Goal: Communication & Community: Participate in discussion

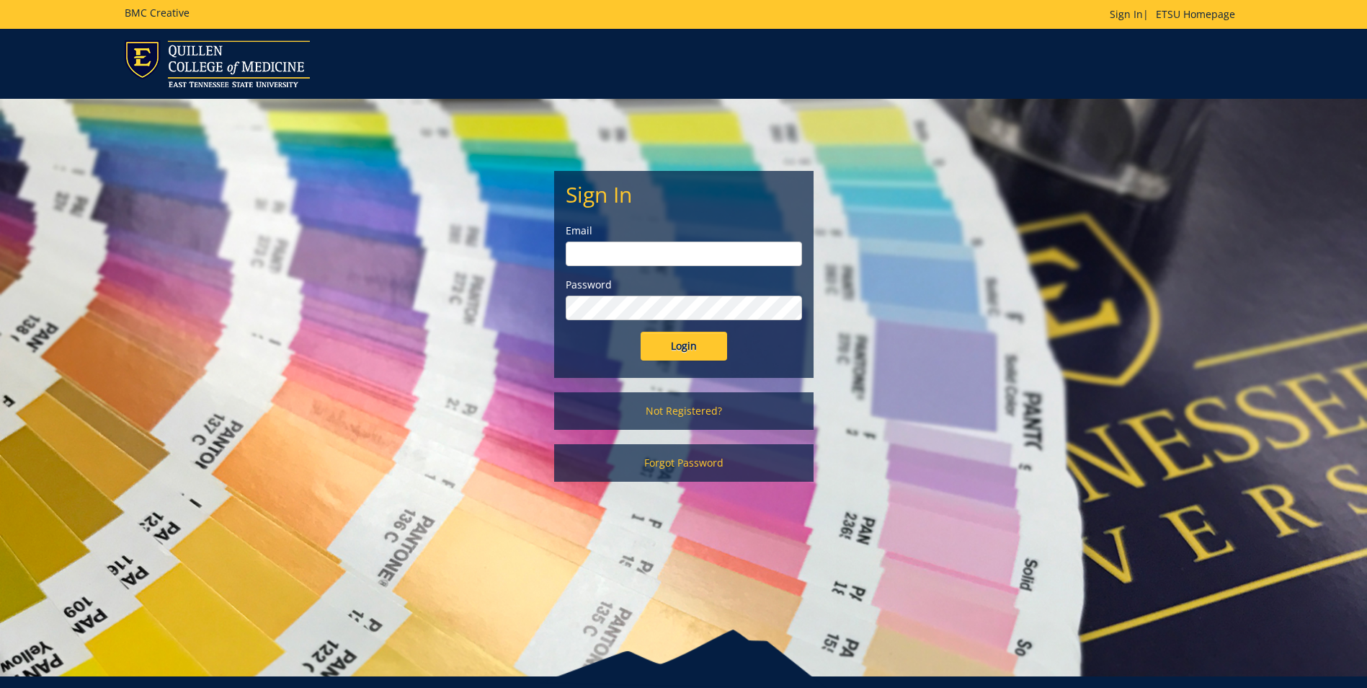
type input "[EMAIL_ADDRESS][DOMAIN_NAME]"
click at [669, 352] on input "Login" at bounding box center [684, 346] width 87 height 29
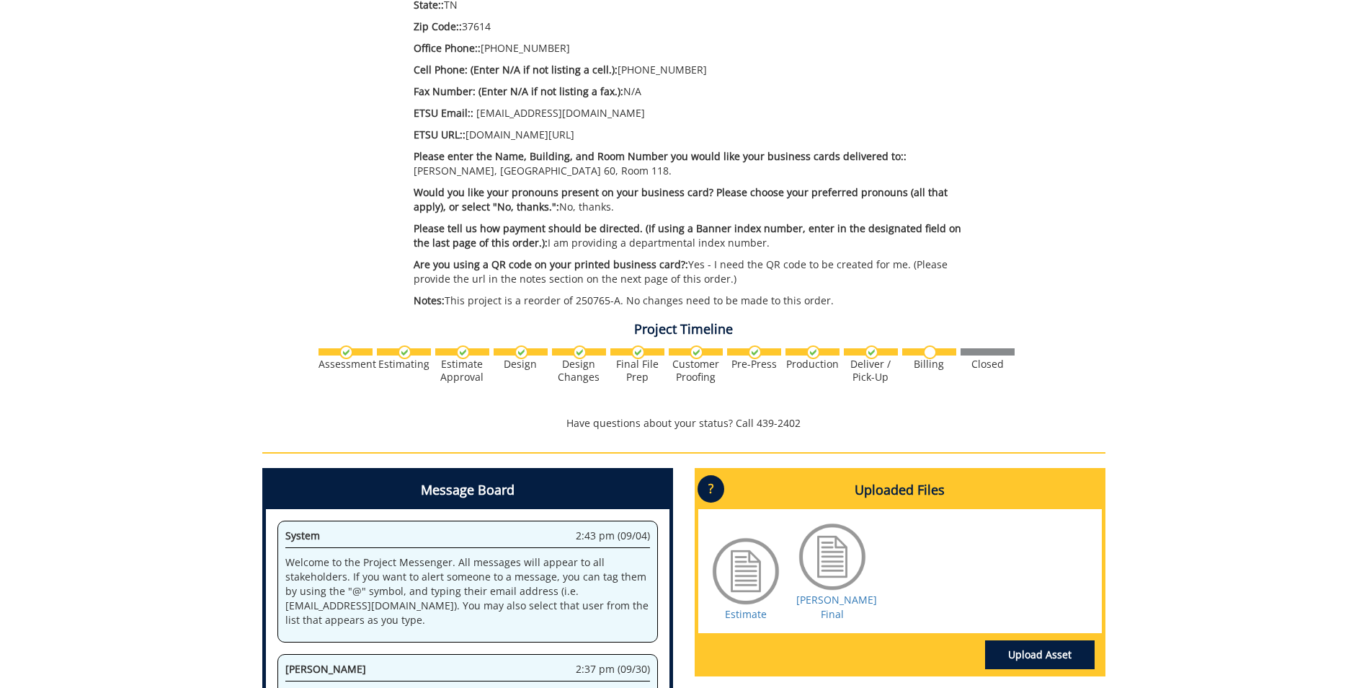
scroll to position [649, 0]
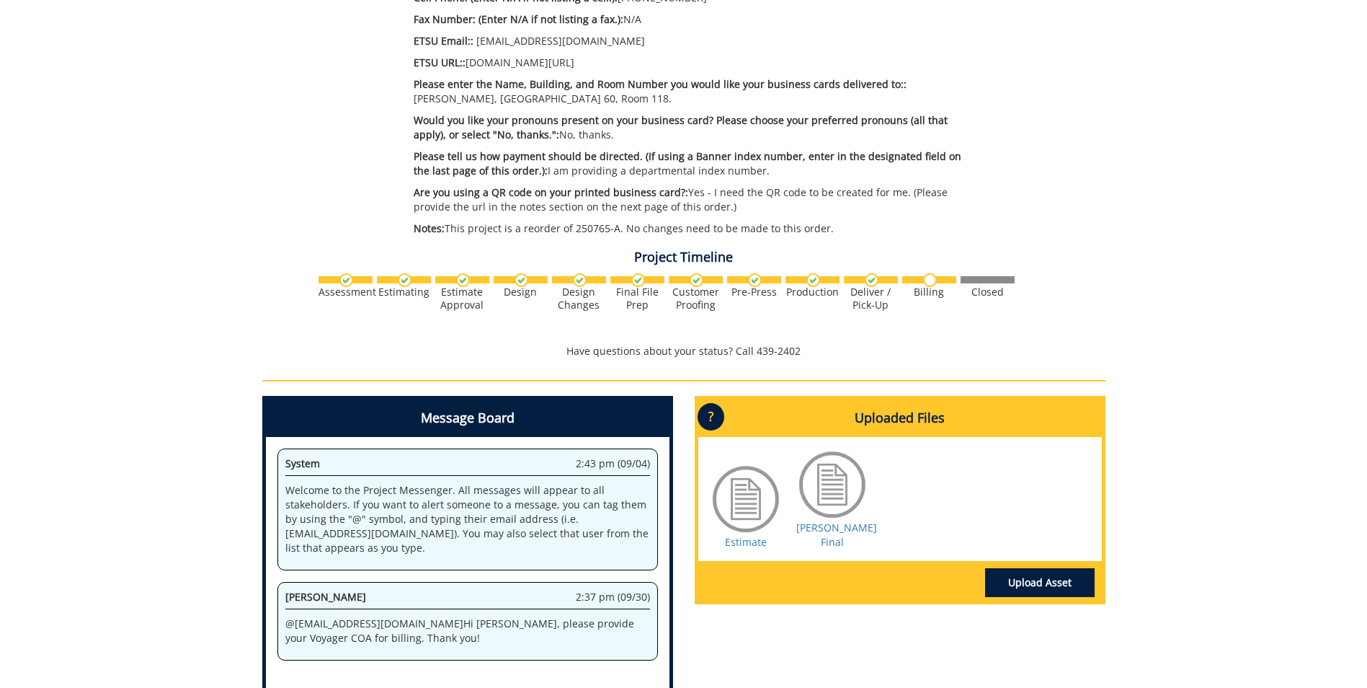
click at [744, 507] on div at bounding box center [746, 499] width 72 height 72
click at [743, 543] on link "Estimate" at bounding box center [746, 542] width 42 height 14
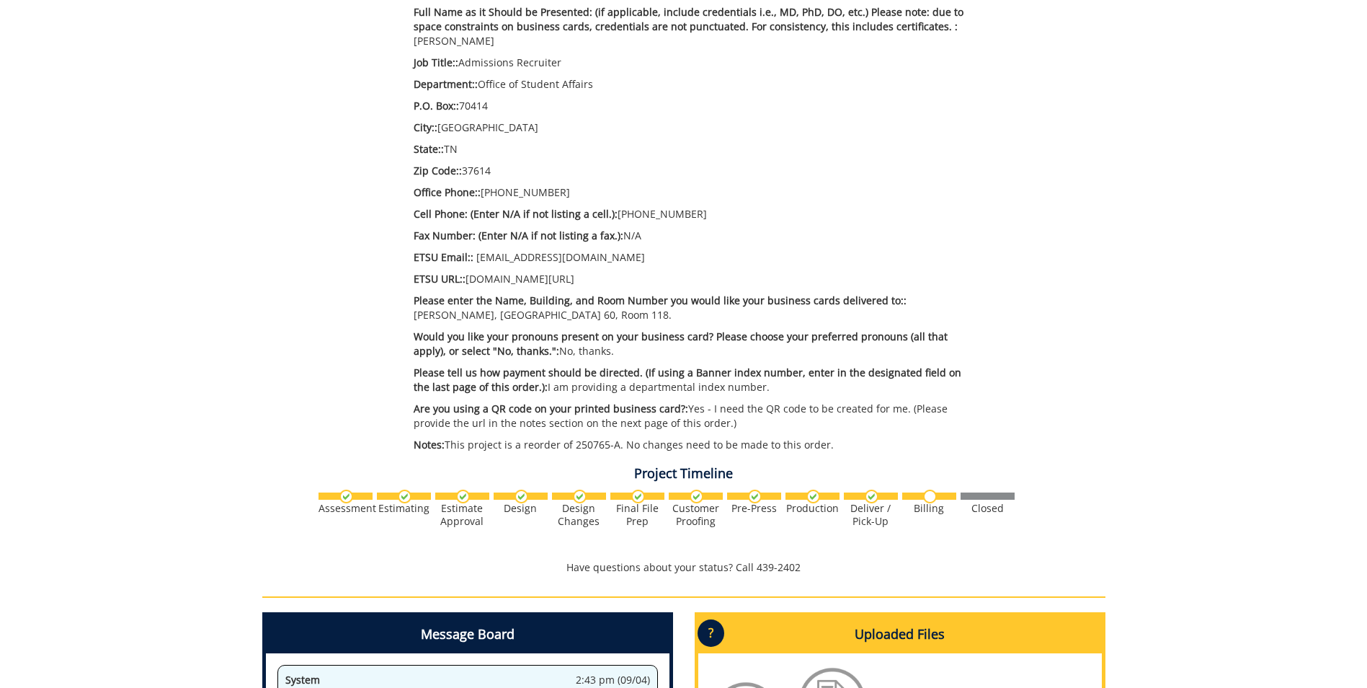
scroll to position [721, 0]
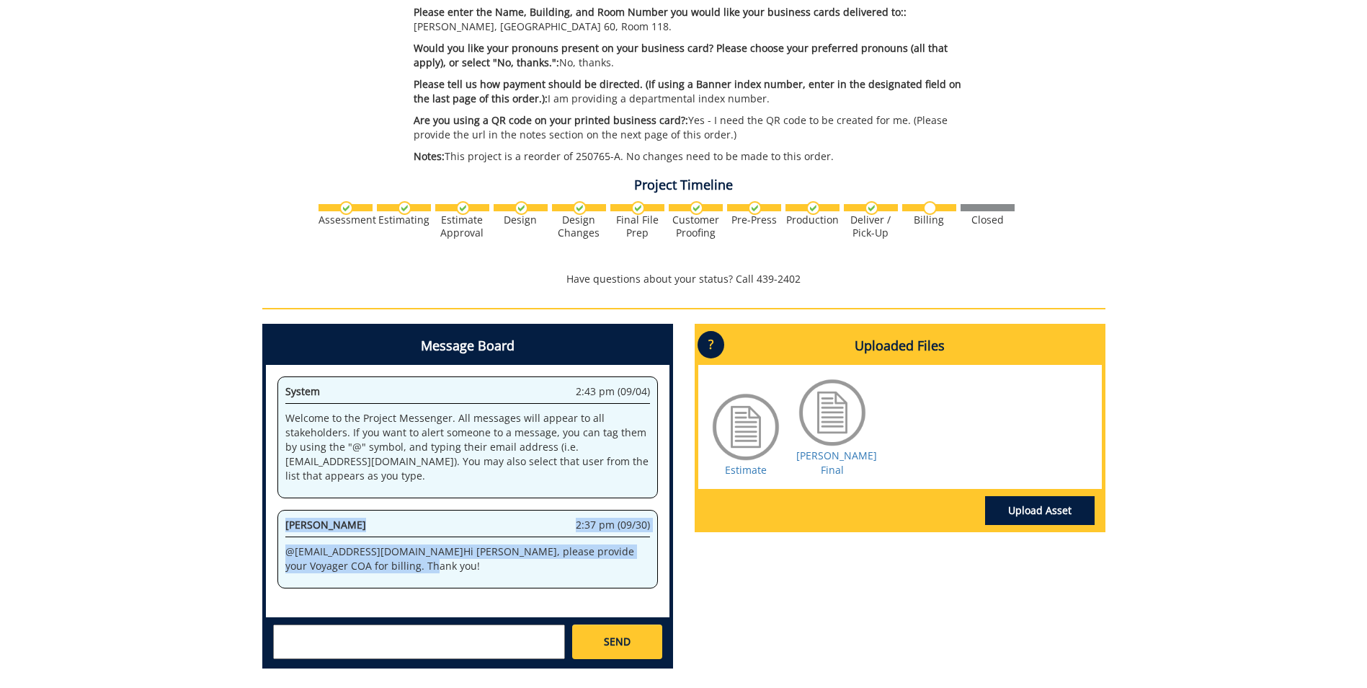
drag, startPoint x: 352, startPoint y: 566, endPoint x: 285, endPoint y: 521, distance: 80.0
click at [285, 521] on div "Rebecca Lucas 2:37 pm (09/30) @ hardinsm@etsu.edu Hi Sara, please provide your …" at bounding box center [468, 549] width 381 height 79
drag, startPoint x: 285, startPoint y: 521, endPoint x: 296, endPoint y: 525, distance: 11.6
copy div "Rebecca Lucas 2:37 pm (09/30) @ hardinsm@etsu.edu Hi Sara, please provide your …"
click at [765, 598] on div "Message Board System 2:43 pm (09/04) Welcome to the Project Messenger. All mess…" at bounding box center [684, 502] width 865 height 356
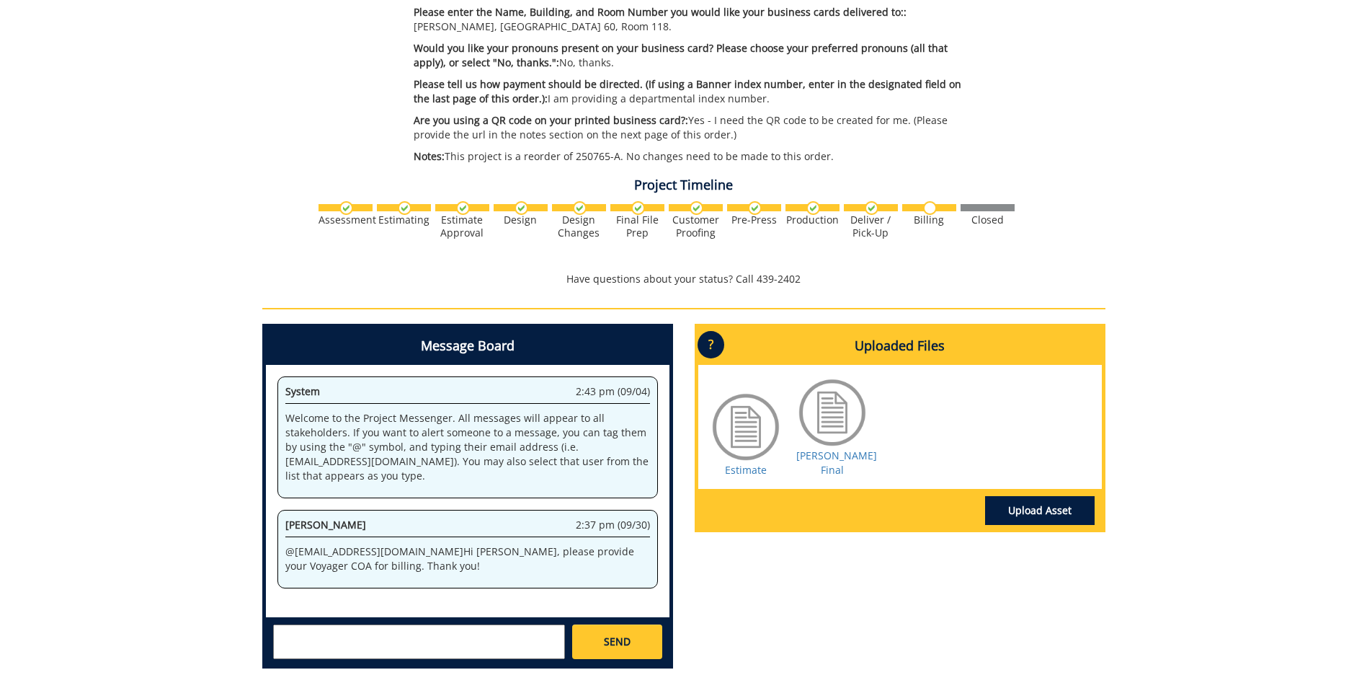
scroll to position [163, 0]
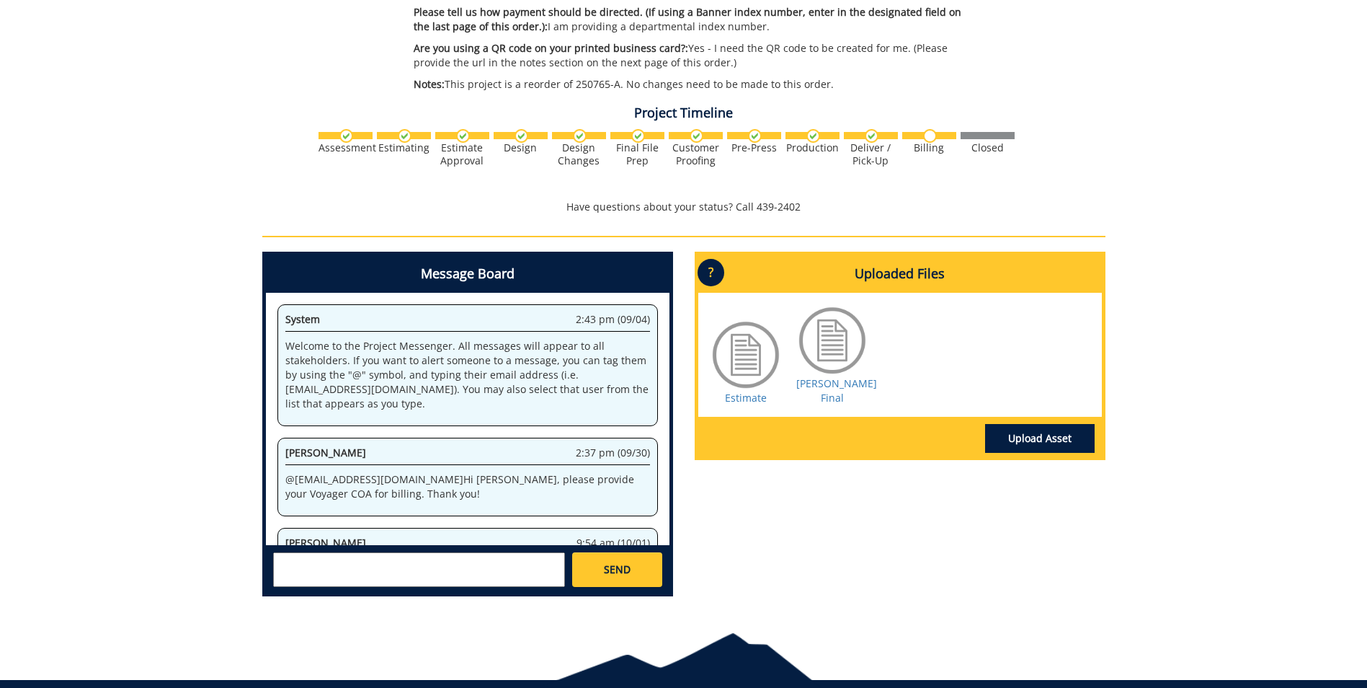
scroll to position [163, 0]
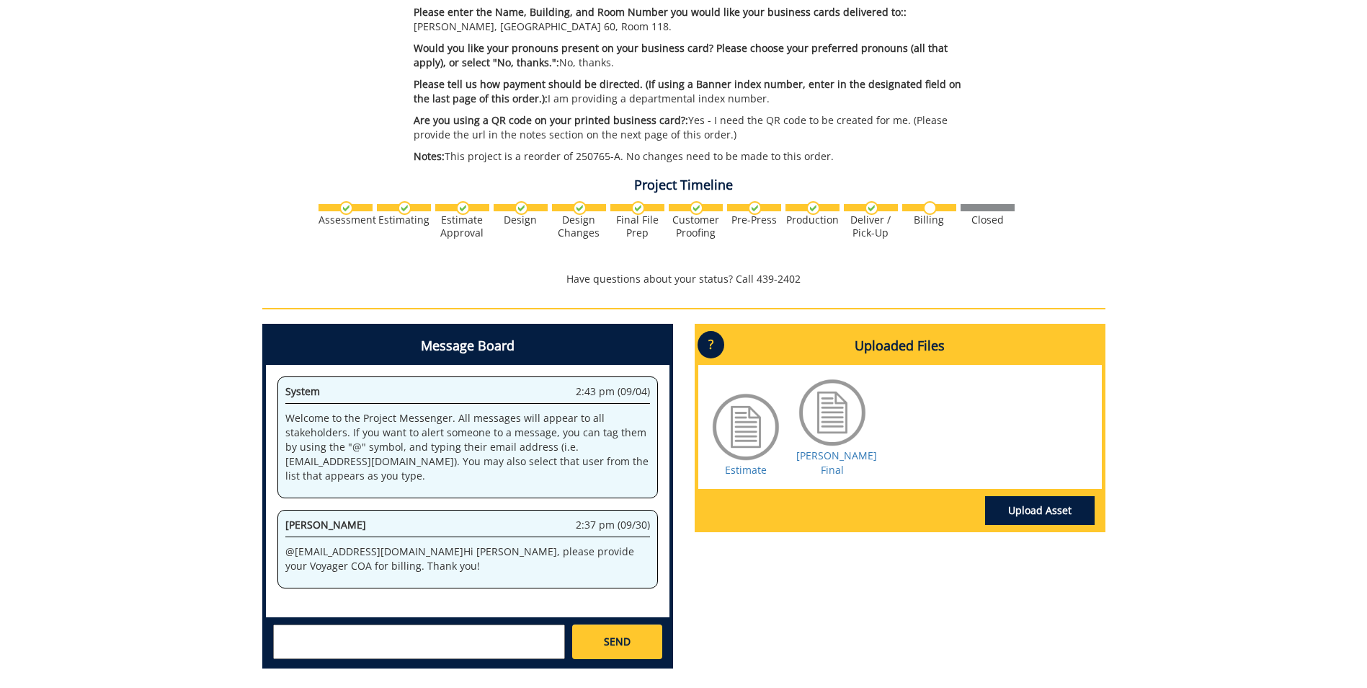
scroll to position [853, 0]
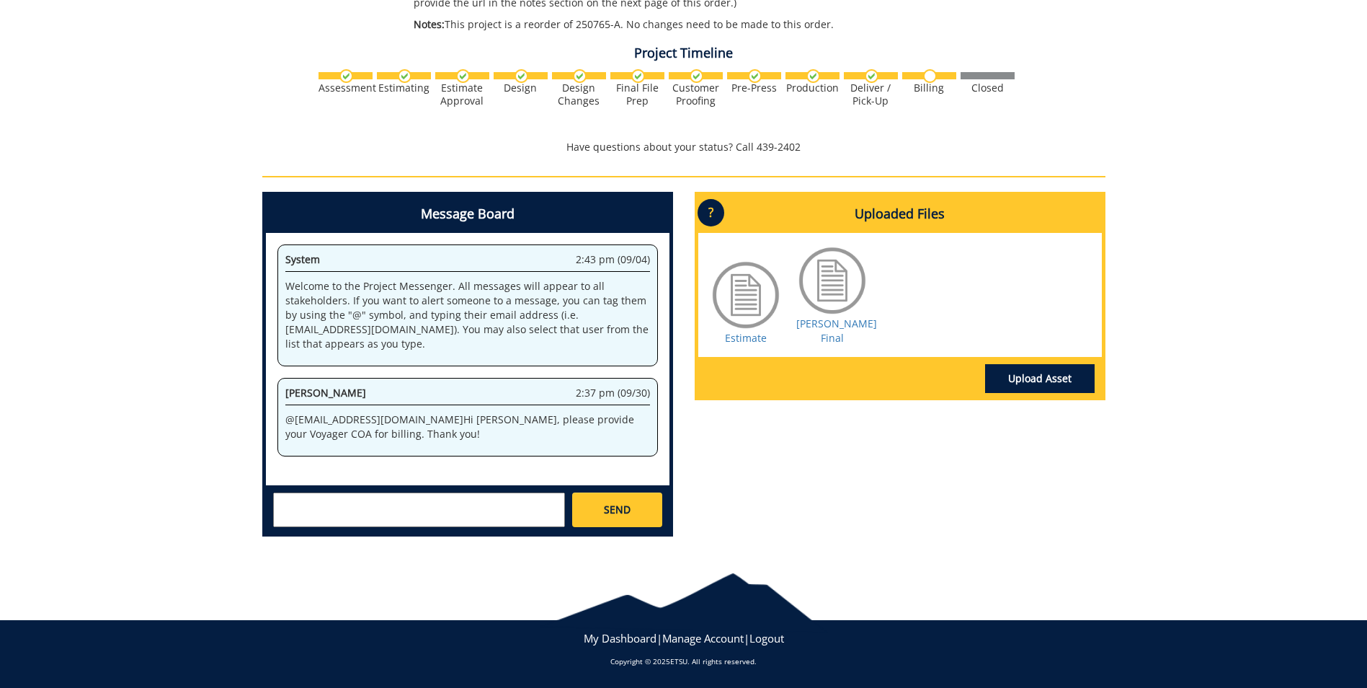
paste textarea "40-70020-100000-100-{INSERT ACCOUNT}-400-999-999-999-999-99"
click at [470, 500] on textarea "40-70020-100000-100-{INSERT ACCOUNT}-400-999-999-999-999-99" at bounding box center [419, 509] width 292 height 35
click at [478, 522] on textarea "40-70020-100000-100-36350-400-999-999-999-999-99" at bounding box center [419, 509] width 292 height 35
click at [546, 499] on textarea "40-70020-100000-100-36350-400-999-999-999-999-99" at bounding box center [419, 509] width 292 height 35
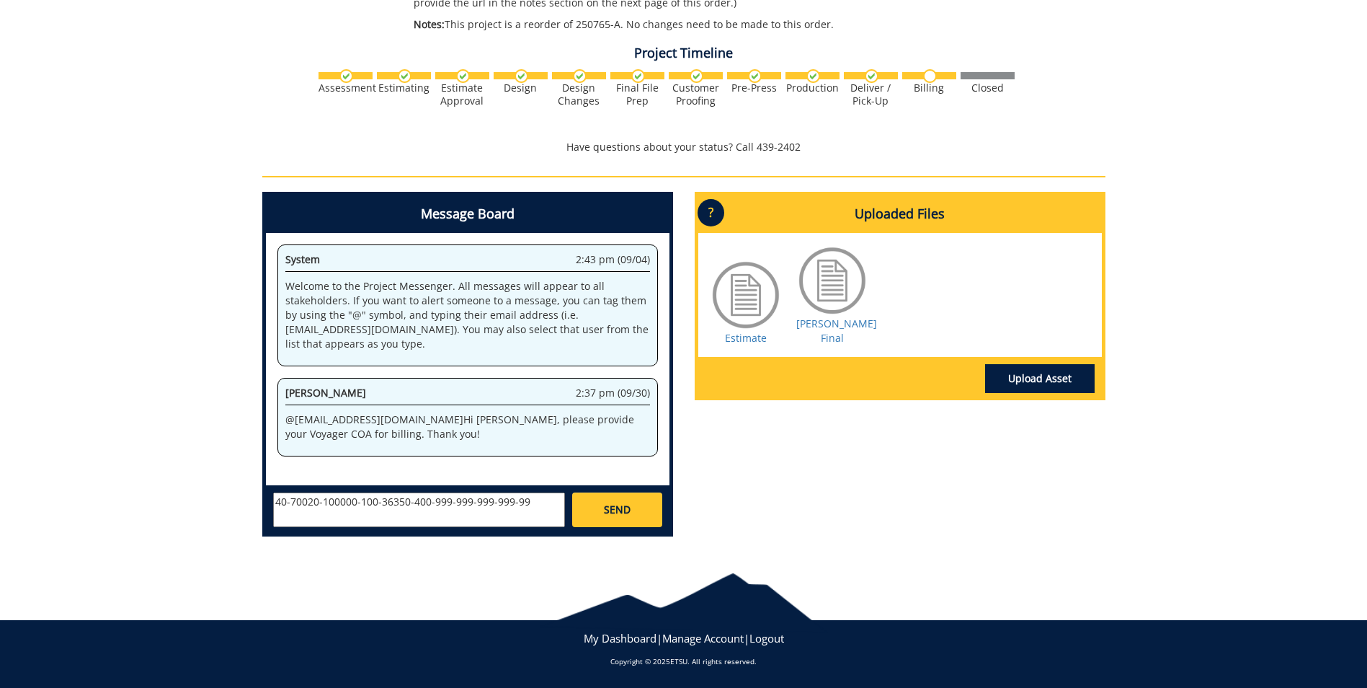
click at [283, 516] on textarea "40-70020-100000-100-36350-400-999-999-999-999-99" at bounding box center [419, 509] width 292 height 35
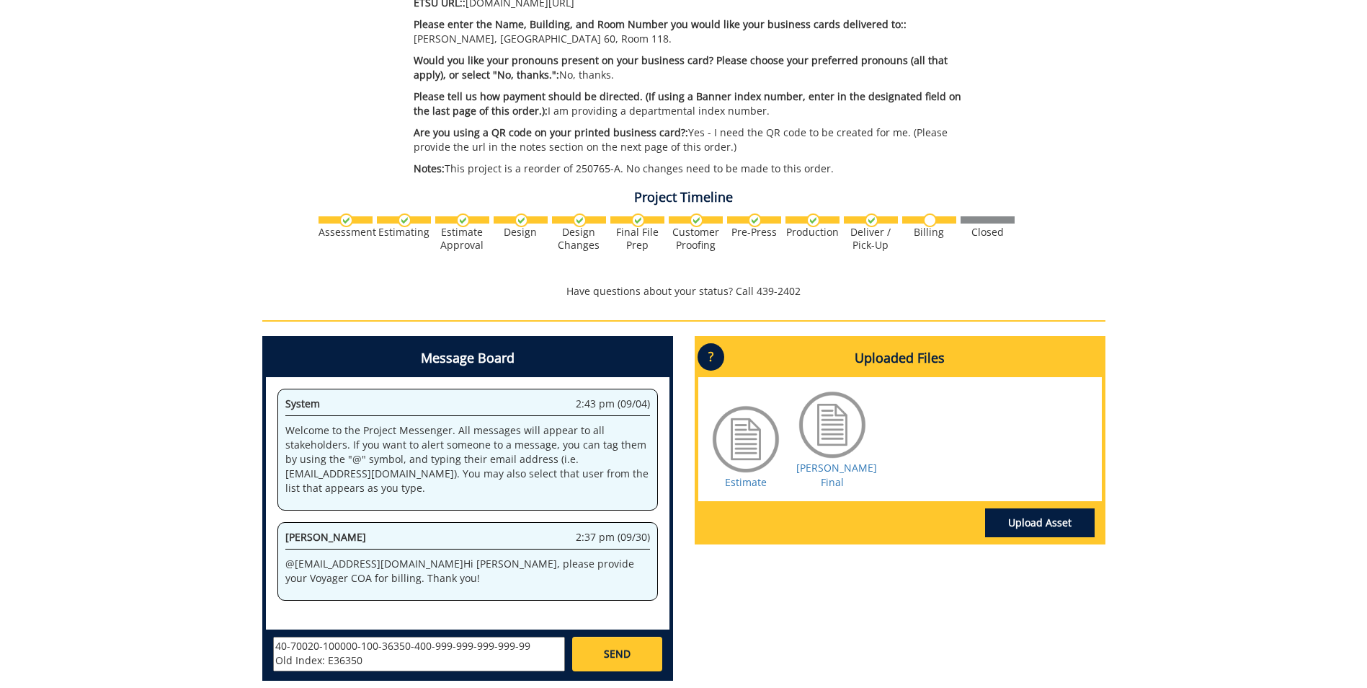
type textarea "40-70020-100000-100-36350-400-999-999-999-999-99 Old Index: E36350 Thanks, [PER…"
click at [624, 654] on span "SEND" at bounding box center [617, 654] width 27 height 14
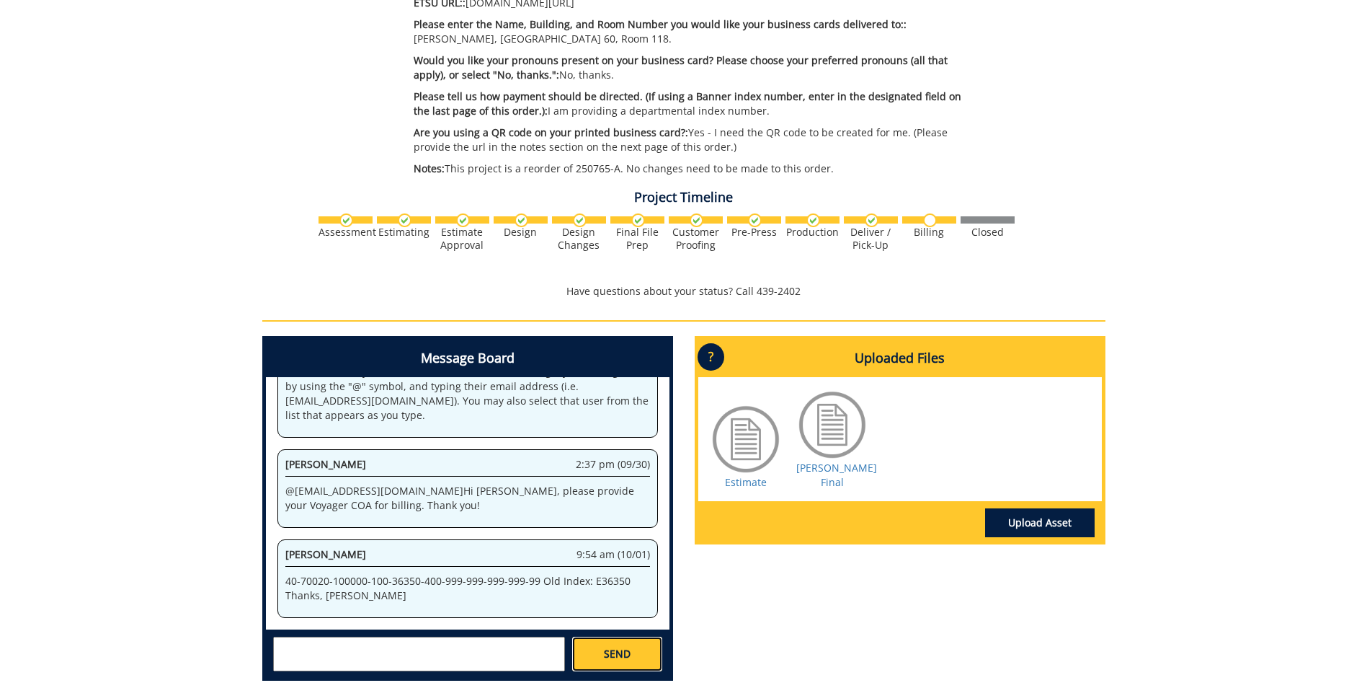
scroll to position [700, 0]
